Goal: Task Accomplishment & Management: Use online tool/utility

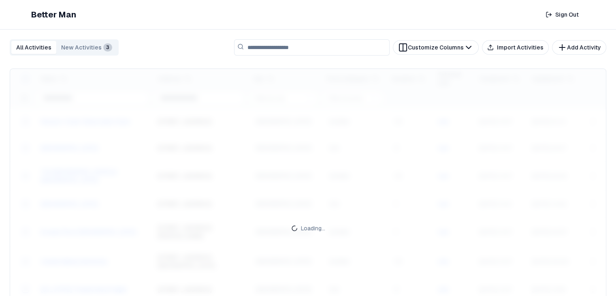
click at [518, 51] on button "Import Activities" at bounding box center [515, 47] width 67 height 15
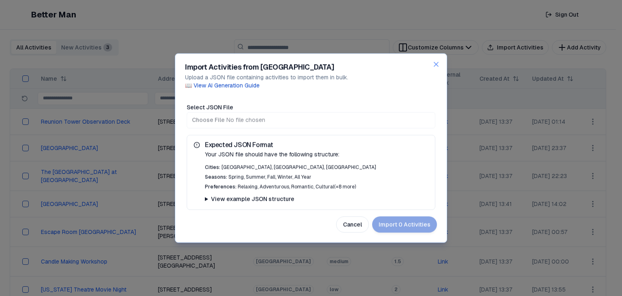
click at [200, 198] on div "Your JSON file should have the following structure: Cities: Dallas, San Francis…" at bounding box center [311, 176] width 235 height 53
click at [205, 198] on summary "View example JSON structure" at bounding box center [316, 198] width 223 height 8
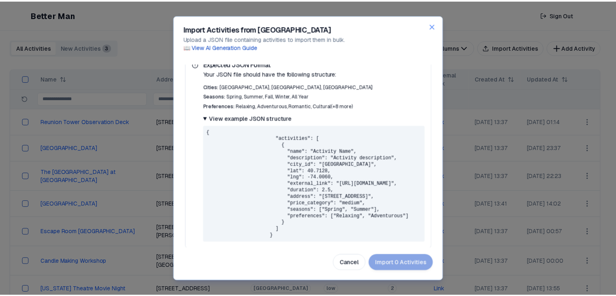
scroll to position [42, 0]
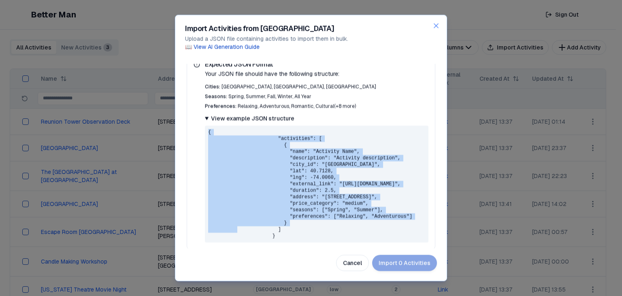
drag, startPoint x: 281, startPoint y: 230, endPoint x: 206, endPoint y: 130, distance: 124.1
click at [206, 130] on pre "{ "activities": [ { "name": "Activity Name", "description": "Activity descripti…" at bounding box center [316, 183] width 223 height 117
drag, startPoint x: 274, startPoint y: 234, endPoint x: 206, endPoint y: 129, distance: 124.6
click at [206, 129] on pre "{ "activities": [ { "name": "Activity Name", "description": "Activity descripti…" at bounding box center [316, 183] width 223 height 117
copy pre "{ "activities": [ { "name": "Activity Name", "description": "Activity descripti…"
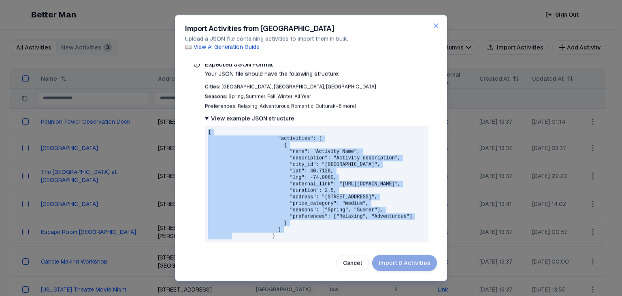
drag, startPoint x: 434, startPoint y: 24, endPoint x: 424, endPoint y: 26, distance: 10.2
click at [434, 25] on icon "button" at bounding box center [436, 26] width 8 height 8
